Goal: Task Accomplishment & Management: Use online tool/utility

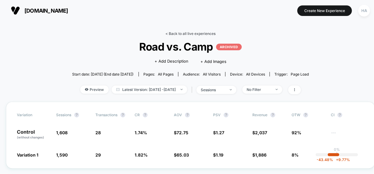
click at [193, 33] on link "< Back to all live experiences" at bounding box center [190, 33] width 50 height 5
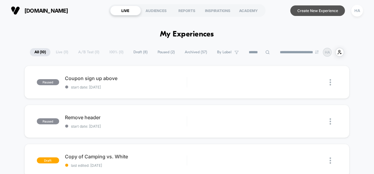
click at [315, 10] on button "Create New Experience" at bounding box center [317, 10] width 55 height 11
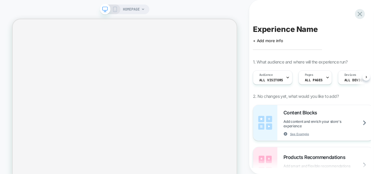
scroll to position [0, 0]
click at [137, 11] on span "HOMEPAGE" at bounding box center [131, 10] width 17 height 10
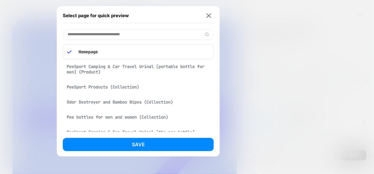
scroll to position [0, 0]
click at [123, 65] on div "PeeSport Camping & Car Travel Urinal [portable bottle for men] (Product)" at bounding box center [138, 69] width 151 height 17
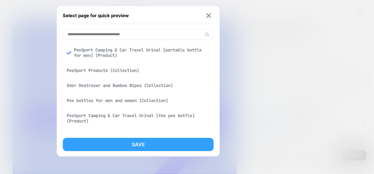
click at [147, 141] on button "Save" at bounding box center [138, 144] width 151 height 13
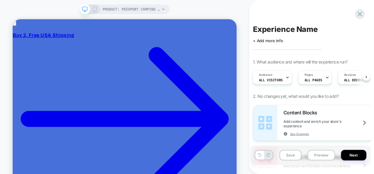
scroll to position [0, 1]
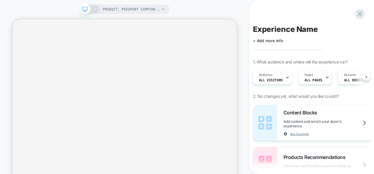
click at [92, 10] on icon at bounding box center [94, 9] width 5 height 5
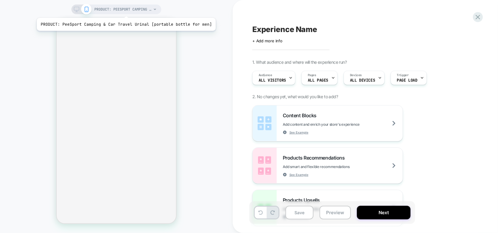
click at [124, 10] on span "PRODUCT: PeeSport Camping & Car Travel Urinal [portable bottle for men]" at bounding box center [122, 10] width 57 height 10
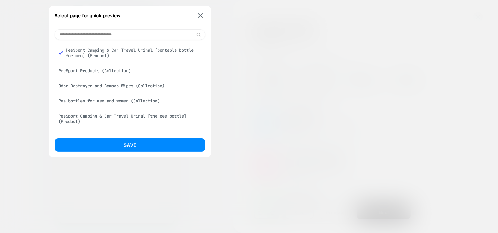
click at [116, 73] on div "PeeSport Products (Collection)" at bounding box center [130, 70] width 151 height 11
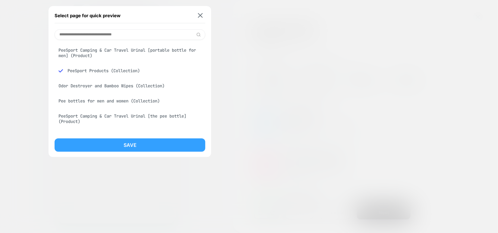
click at [148, 147] on button "Save" at bounding box center [130, 144] width 151 height 13
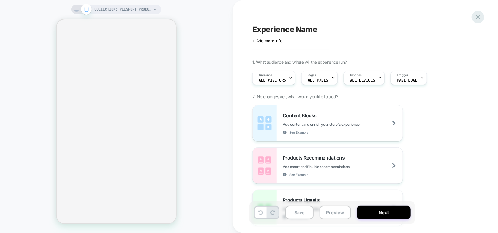
click at [374, 18] on div "Experience Name Click to edit experience details + Add more info 1. What audien…" at bounding box center [366, 116] width 226 height 233
click at [374, 17] on icon at bounding box center [478, 17] width 8 height 8
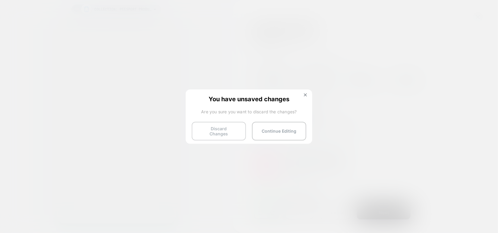
click at [232, 127] on button "Discard Changes" at bounding box center [219, 131] width 54 height 19
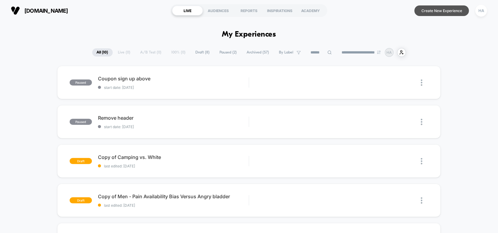
click at [374, 10] on button "Create New Experience" at bounding box center [442, 10] width 55 height 11
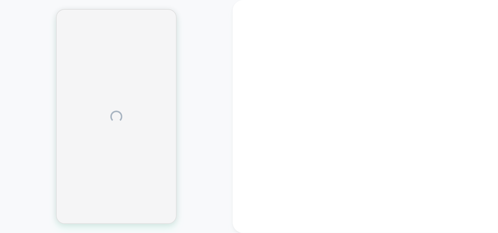
drag, startPoint x: 208, startPoint y: 39, endPoint x: 303, endPoint y: -33, distance: 119.1
click at [303, 0] on html "Display size not supported Unfortunately, our dashboard is not supported on a m…" at bounding box center [249, 116] width 498 height 233
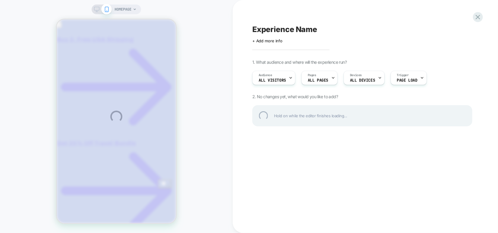
click at [131, 9] on div "HOMEPAGE Experience Name Click to edit experience details + Add more info 1. Wh…" at bounding box center [249, 116] width 498 height 233
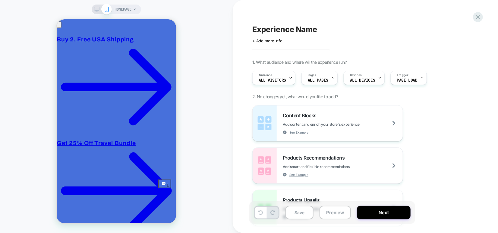
click at [131, 9] on span "HOMEPAGE" at bounding box center [123, 10] width 17 height 10
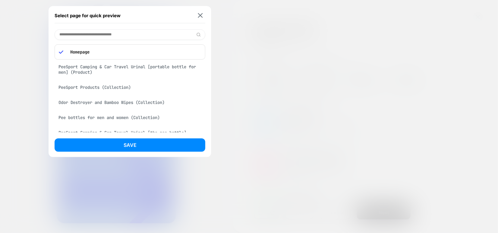
click at [119, 63] on div "PeeSport Camping & Car Travel Urinal [portable bottle for men] (Product)" at bounding box center [130, 69] width 151 height 17
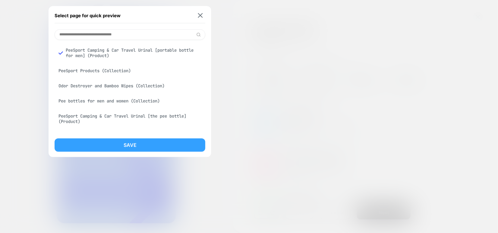
click at [116, 145] on button "Save" at bounding box center [130, 144] width 151 height 13
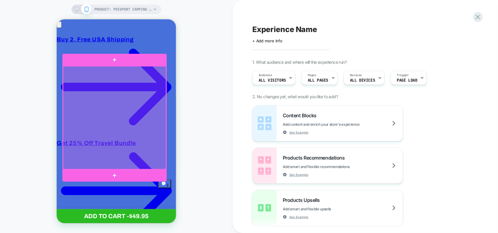
click at [107, 98] on div at bounding box center [114, 117] width 103 height 103
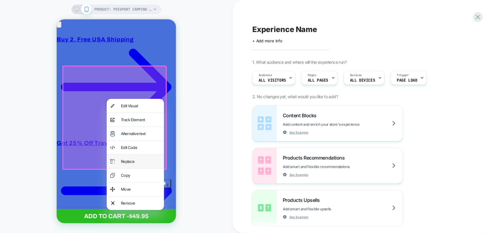
click at [124, 160] on div "Replace" at bounding box center [141, 161] width 40 height 6
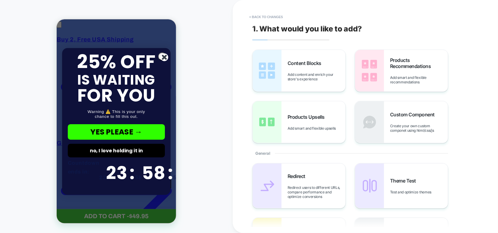
click at [163, 56] on icon "Close dialog" at bounding box center [164, 56] width 3 height 3
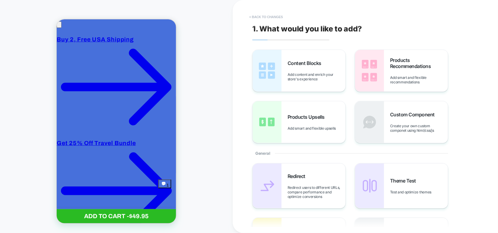
click at [264, 18] on button "< Back to changes" at bounding box center [267, 17] width 40 height 10
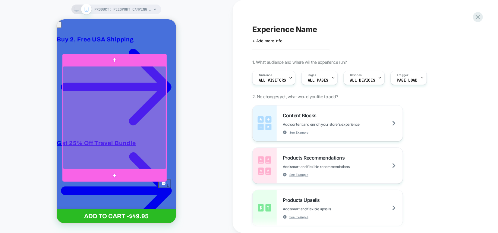
click at [132, 100] on div at bounding box center [114, 117] width 103 height 103
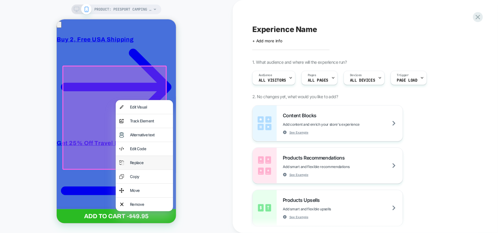
click at [145, 167] on div "Replace" at bounding box center [144, 162] width 57 height 14
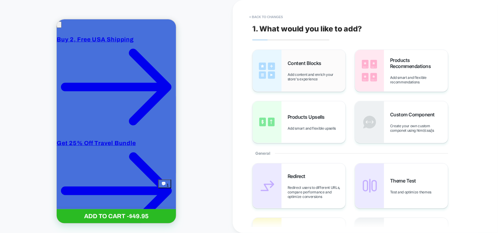
click at [299, 78] on span "Add content and enrich your store's experience" at bounding box center [317, 76] width 58 height 9
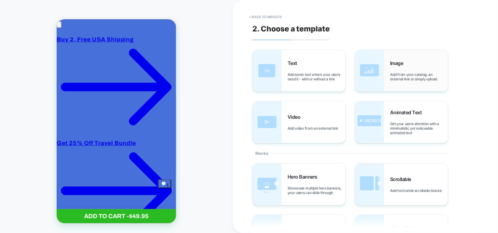
click at [381, 66] on img at bounding box center [369, 71] width 29 height 42
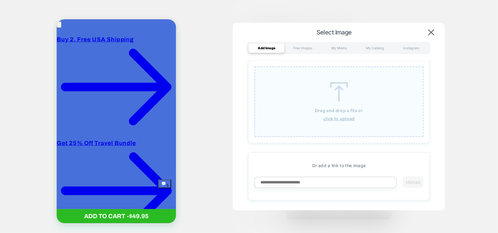
click at [340, 105] on div "Drag and drop a file or click to upload" at bounding box center [340, 101] width 170 height 70
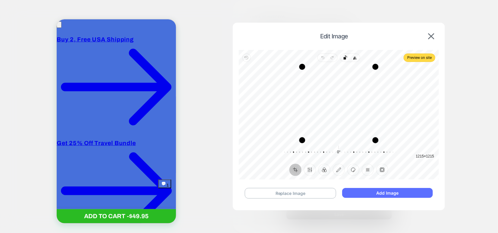
click at [370, 190] on button "Add Image" at bounding box center [387, 193] width 91 height 10
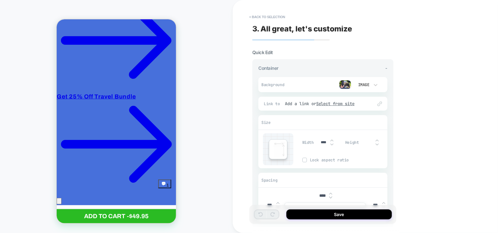
scroll to position [55, 0]
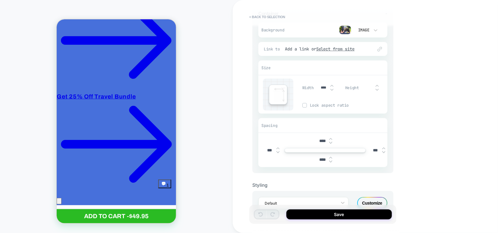
click at [322, 158] on input "****" at bounding box center [323, 159] width 14 height 5
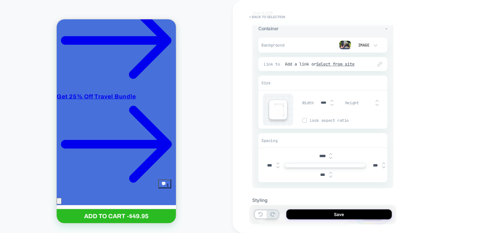
type input "***"
click at [321, 154] on input "****" at bounding box center [323, 155] width 14 height 5
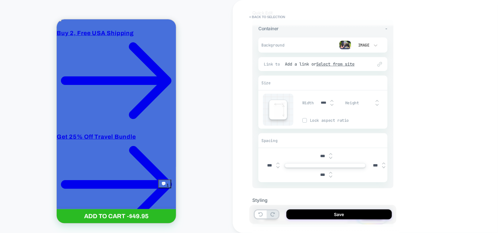
scroll to position [0, 0]
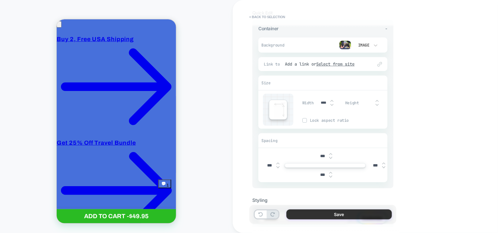
type input "***"
click at [315, 212] on button "Save" at bounding box center [340, 214] width 106 height 10
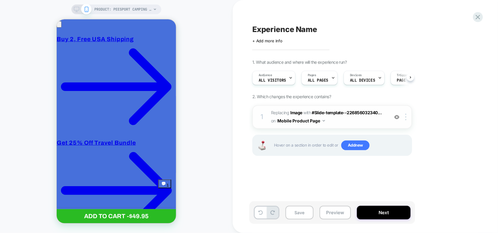
scroll to position [0, 0]
click at [403, 116] on div at bounding box center [407, 116] width 10 height 7
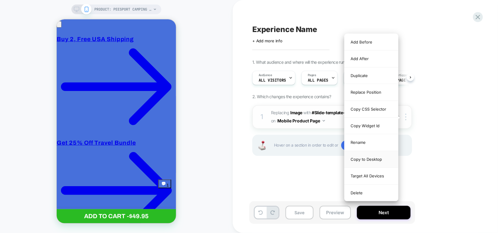
click at [371, 159] on div "Copy to Desktop" at bounding box center [372, 159] width 54 height 17
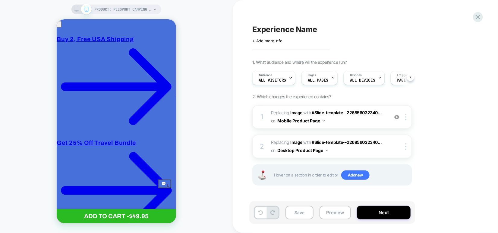
click at [75, 7] on icon at bounding box center [76, 9] width 5 height 5
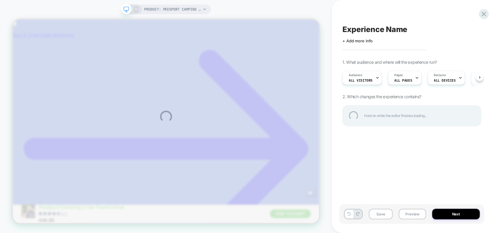
click at [137, 7] on div "PRODUCT: PeeSport Camping & Car Travel Urinal [portable bottle for men] PRODUCT…" at bounding box center [249, 116] width 498 height 233
click at [161, 11] on div "PRODUCT: PeeSport Camping & Car Travel Urinal [portable bottle for men] PRODUCT…" at bounding box center [249, 116] width 498 height 233
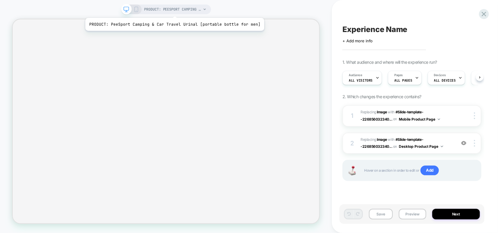
click at [173, 11] on span "PRODUCT: PeeSport Camping & Car Travel Urinal [portable bottle for men]" at bounding box center [172, 10] width 57 height 10
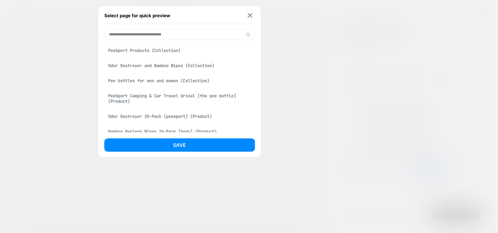
scroll to position [20, 0]
click at [158, 100] on div "PeeSport Camping & Car Travel Urinal [the pee bottle] (Product)" at bounding box center [179, 98] width 151 height 17
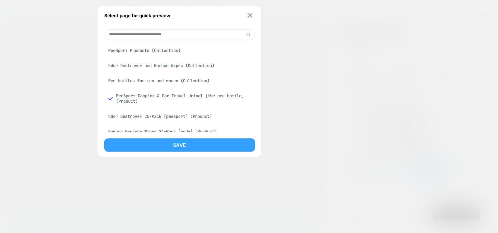
click at [161, 145] on button "Save" at bounding box center [179, 144] width 151 height 13
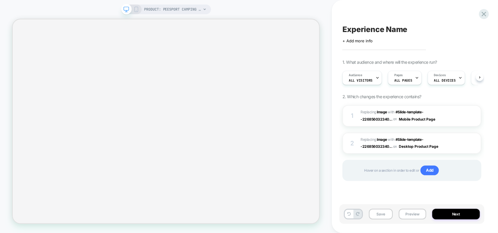
scroll to position [0, 0]
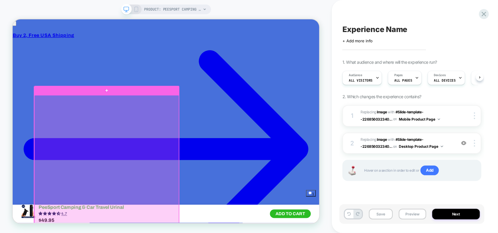
click at [156, 138] on div at bounding box center [137, 216] width 193 height 193
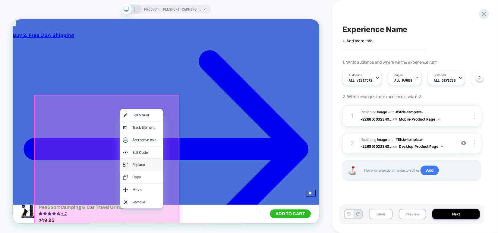
click at [175, 212] on div "Replace" at bounding box center [190, 213] width 37 height 8
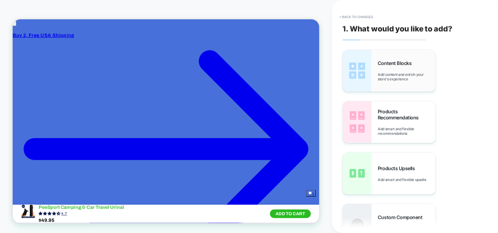
click at [380, 71] on div "Content Blocks Add content and enrich your store's experience" at bounding box center [407, 70] width 58 height 21
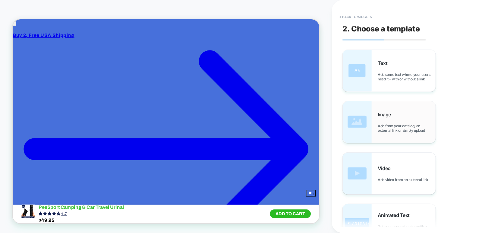
click at [381, 136] on div "Image Add from your catalog, an external link or simply upload" at bounding box center [389, 122] width 93 height 42
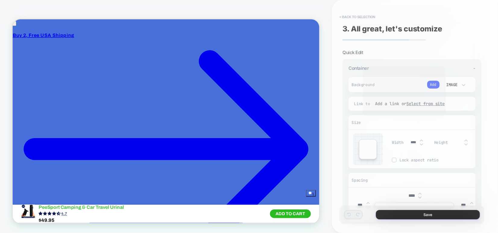
scroll to position [9, 0]
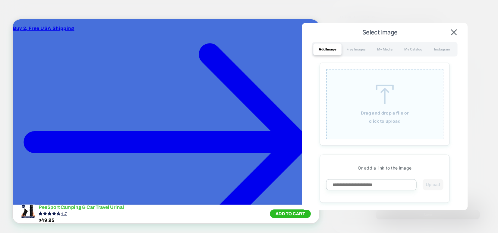
click at [380, 118] on u "click to upload" at bounding box center [385, 120] width 32 height 5
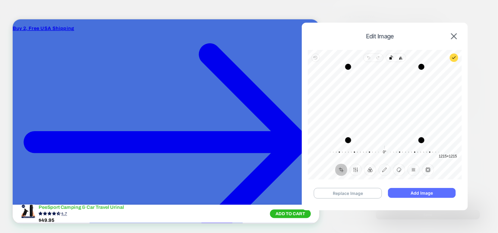
click at [423, 192] on button "Add Image" at bounding box center [422, 193] width 68 height 10
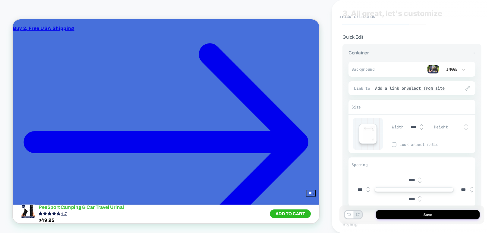
scroll to position [75, 0]
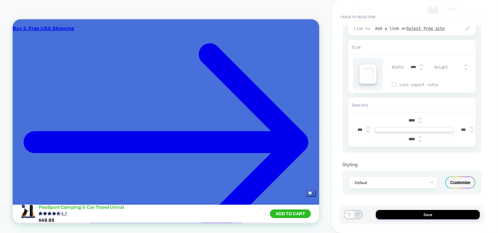
click at [410, 138] on input "****" at bounding box center [412, 138] width 14 height 5
type input "***"
click at [409, 119] on input "****" at bounding box center [412, 120] width 14 height 5
type input "***"
click at [415, 212] on button "Save" at bounding box center [428, 214] width 104 height 9
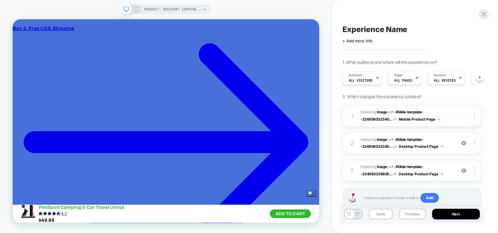
scroll to position [20, 0]
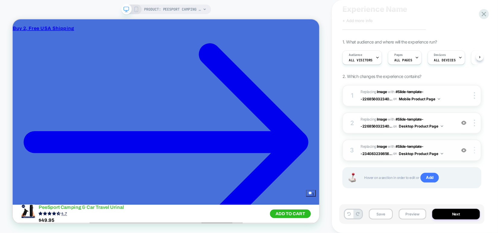
click at [476, 149] on div at bounding box center [475, 150] width 11 height 7
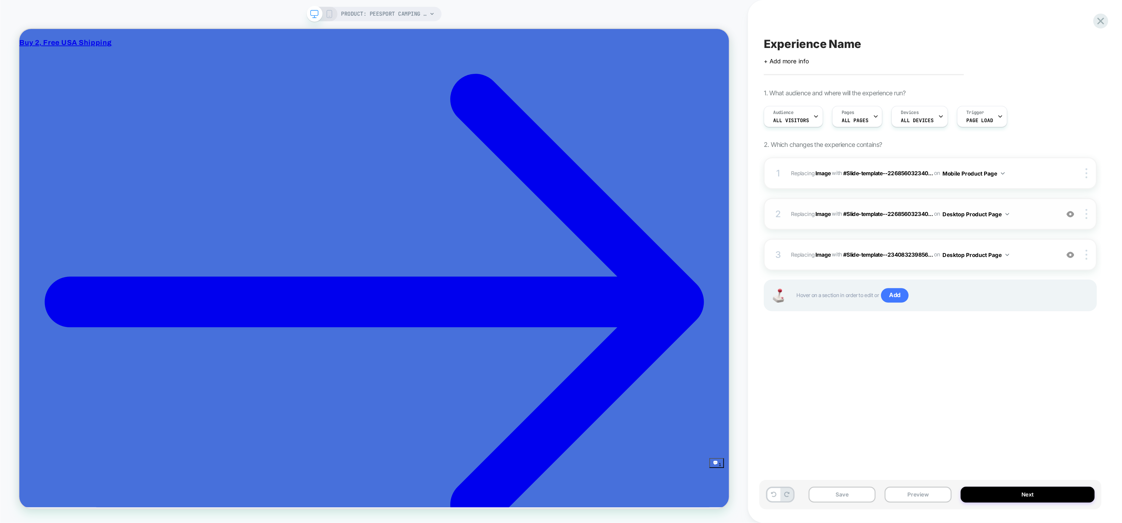
scroll to position [0, 0]
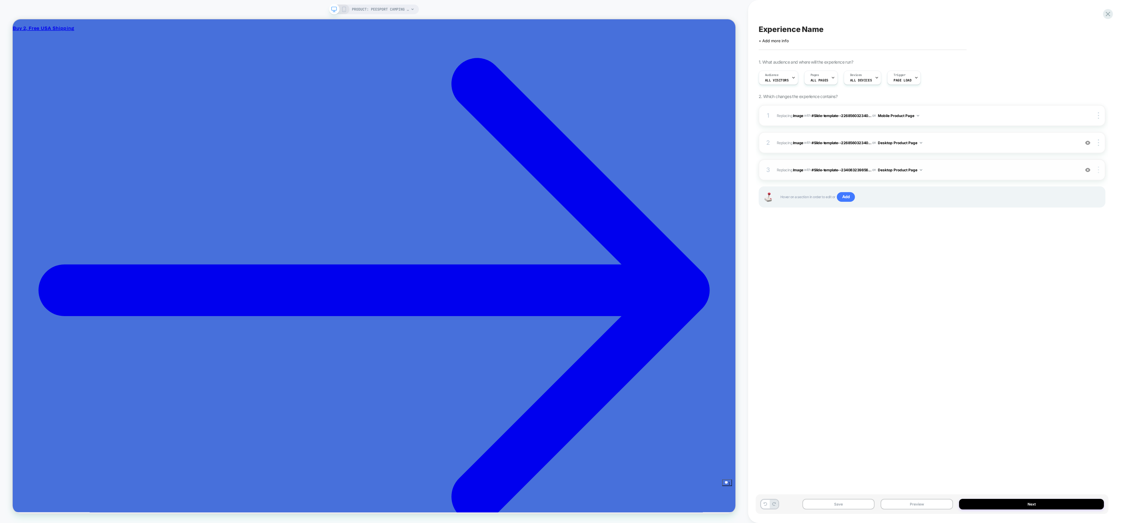
click at [498, 168] on div at bounding box center [1098, 170] width 11 height 7
click at [498, 211] on div "Copy to Mobile" at bounding box center [1063, 210] width 54 height 17
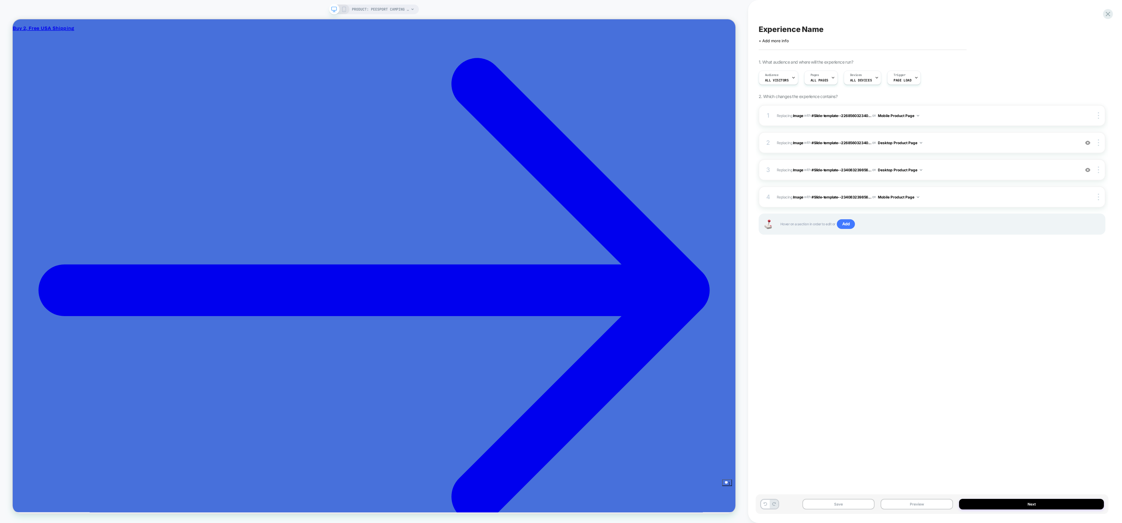
click at [343, 7] on rect at bounding box center [343, 9] width 3 height 5
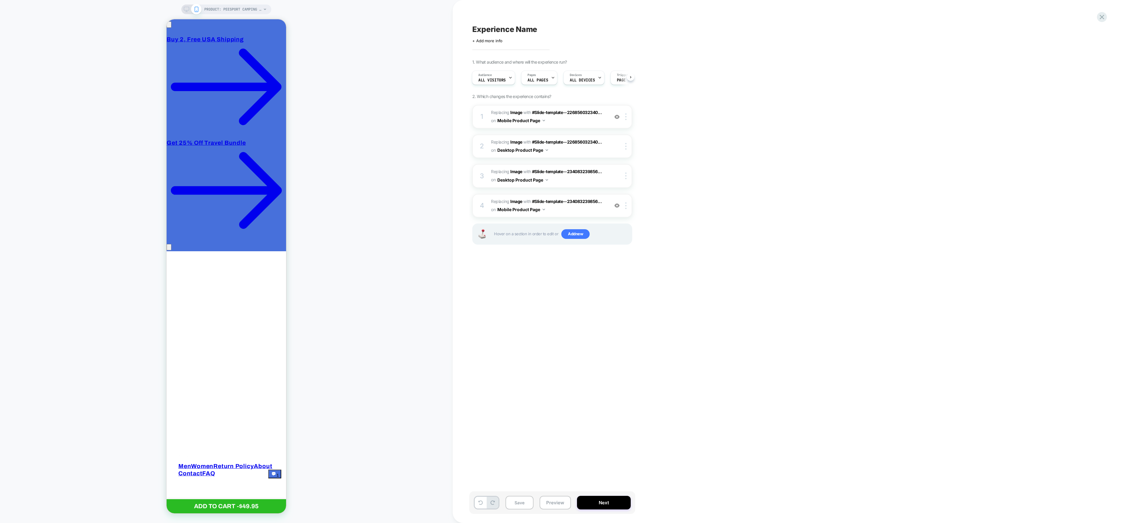
scroll to position [9, 0]
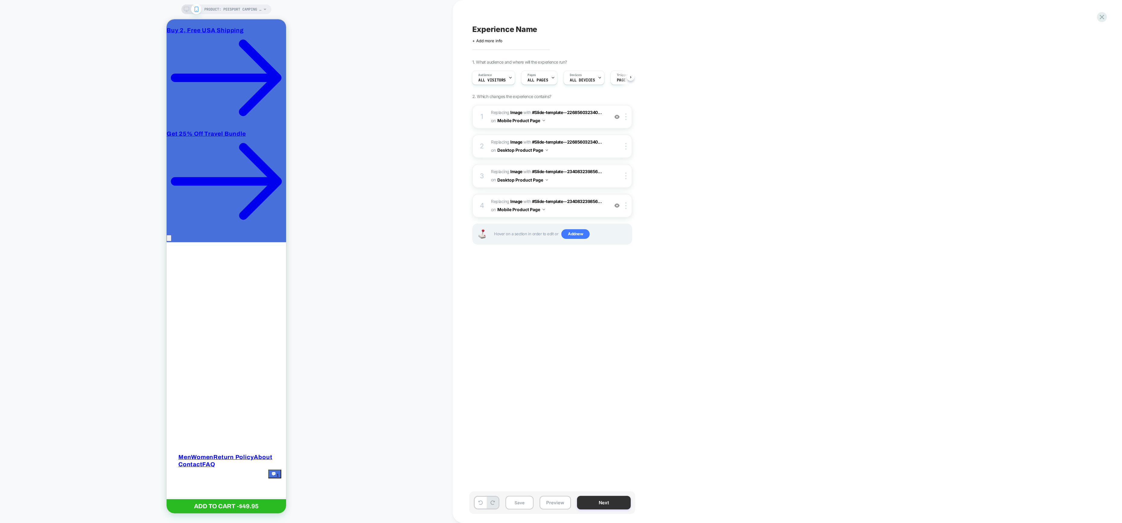
click at [498, 232] on button "Next" at bounding box center [604, 503] width 54 height 14
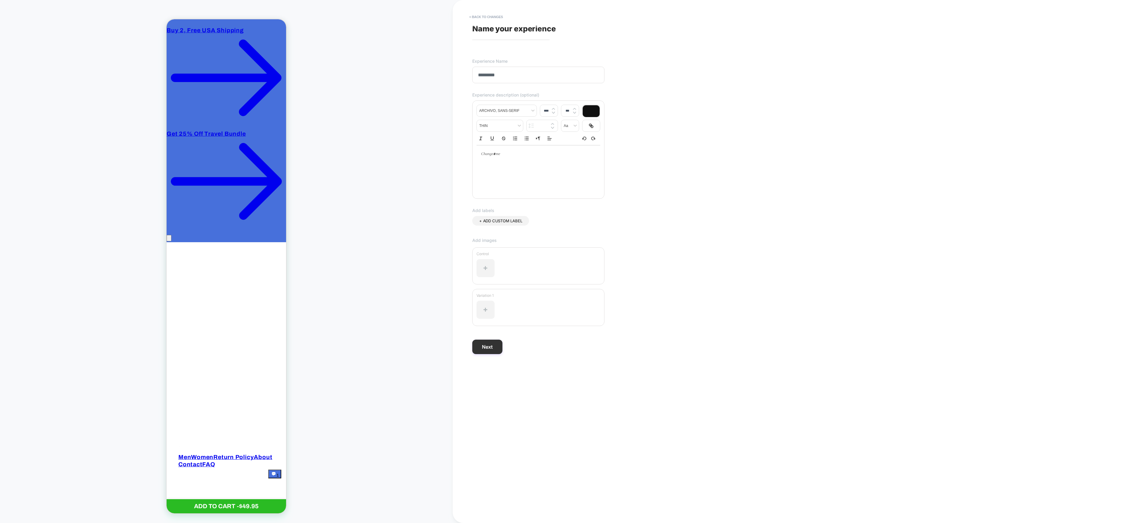
type input "*********"
click at [484, 232] on button "Next" at bounding box center [487, 347] width 30 height 14
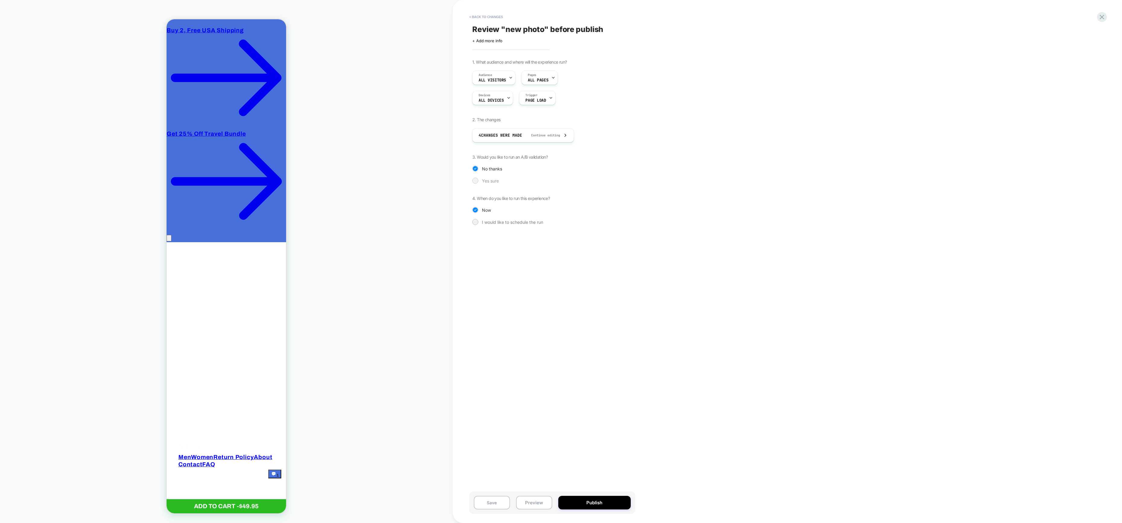
click at [486, 182] on span "Yes sure" at bounding box center [490, 180] width 17 height 5
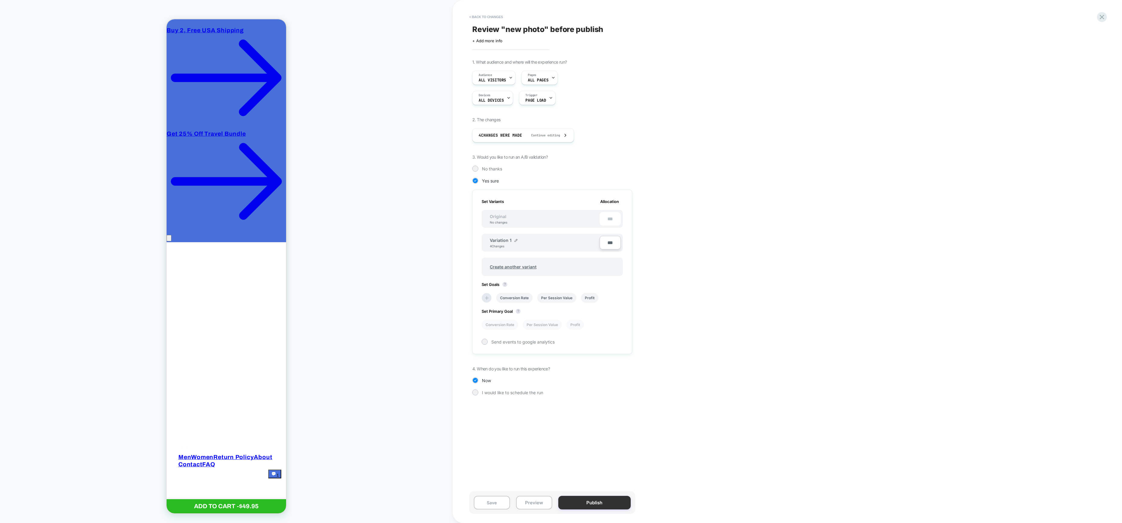
click at [498, 232] on button "Publish" at bounding box center [594, 503] width 72 height 14
